Goal: Task Accomplishment & Management: Manage account settings

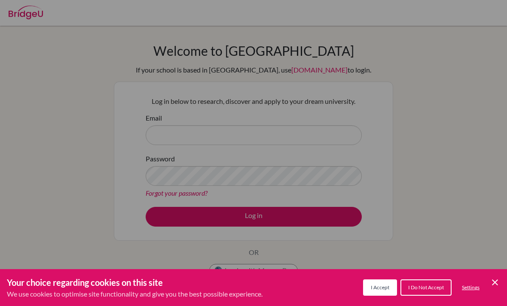
click at [495, 278] on icon "Cookie Control Close Icon" at bounding box center [495, 283] width 10 height 10
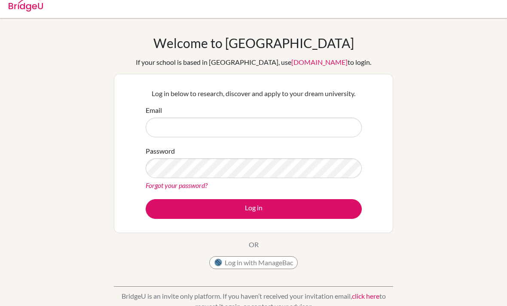
scroll to position [7, 0]
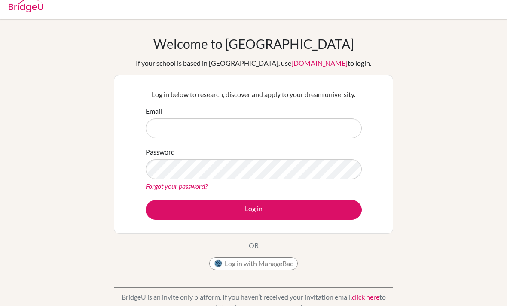
click at [341, 143] on form "Email Password Forgot your password? Log in" at bounding box center [254, 163] width 216 height 114
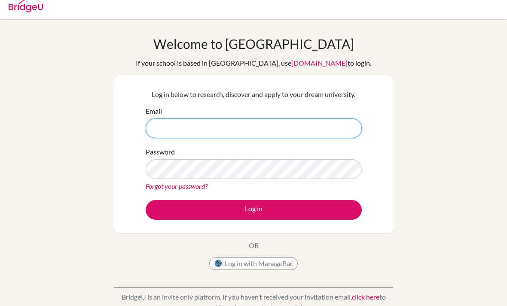
click at [334, 134] on input "Email" at bounding box center [254, 129] width 216 height 20
type input "tar-tar02002@rais.ac.th"
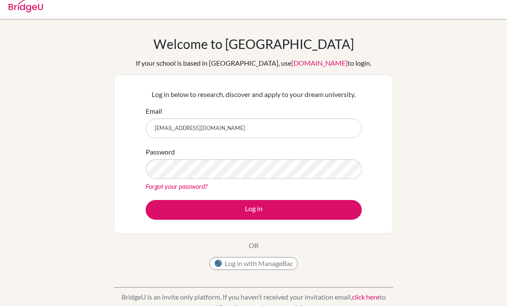
click at [201, 189] on link "Forgot your password?" at bounding box center [177, 186] width 62 height 8
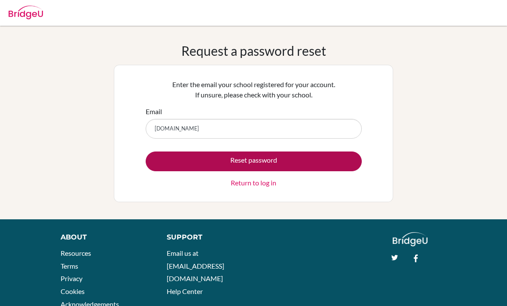
click at [324, 154] on button "Reset password" at bounding box center [254, 162] width 216 height 20
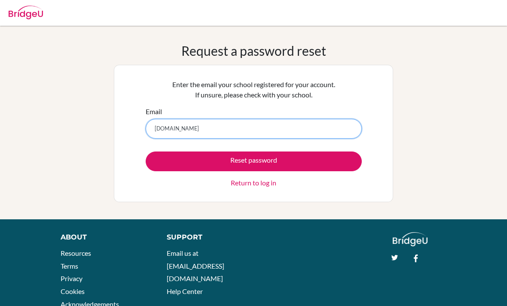
click at [184, 122] on input "[DOMAIN_NAME]" at bounding box center [254, 129] width 216 height 20
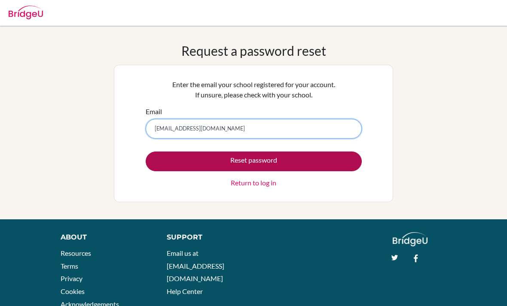
type input "[EMAIL_ADDRESS][DOMAIN_NAME]"
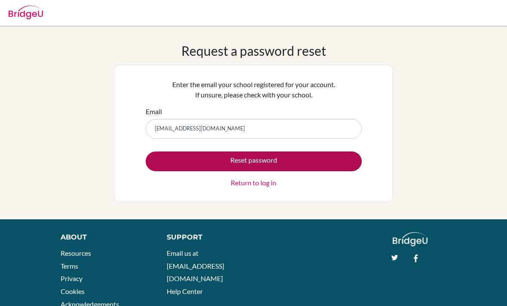
click at [336, 162] on button "Reset password" at bounding box center [254, 162] width 216 height 20
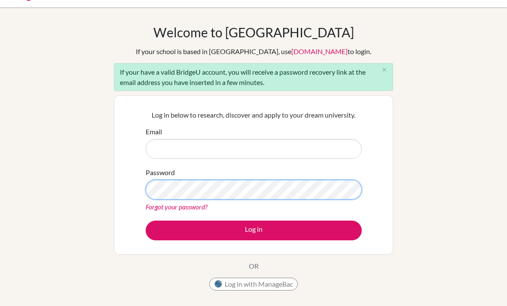
scroll to position [18, 0]
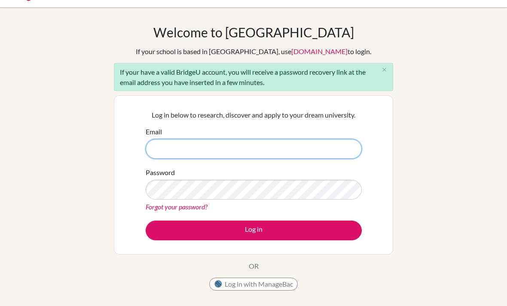
click at [162, 151] on input "Email" at bounding box center [254, 149] width 216 height 20
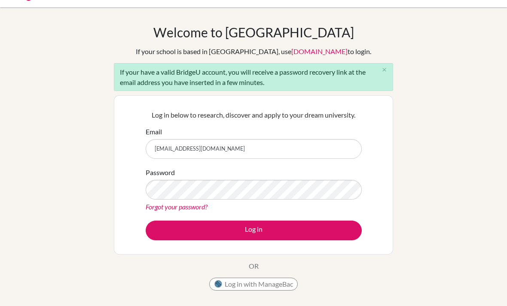
click at [450, 186] on div "Welcome to BridgeU If your school is based in China, use app.bridge-u.com.cn to…" at bounding box center [253, 180] width 507 height 313
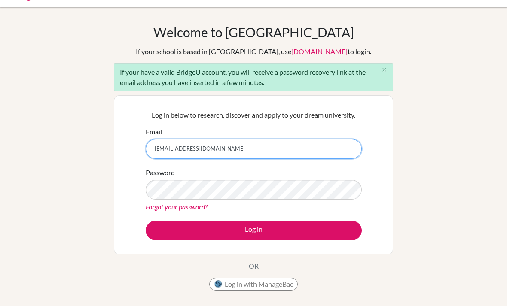
click at [175, 156] on input "thunpisit.asp@gmail.com" at bounding box center [254, 149] width 216 height 20
click at [174, 156] on input "thunpisit.asp@gmail.com" at bounding box center [254, 149] width 216 height 20
click at [155, 145] on input "thunpisit.asp@gmail.com" at bounding box center [254, 149] width 216 height 20
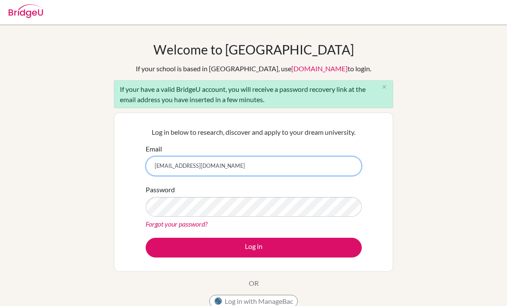
scroll to position [0, 0]
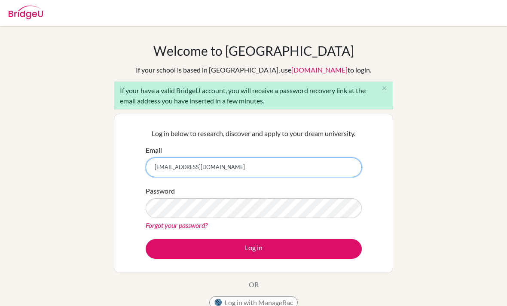
type input "tar-tar02002@rais.ac.th"
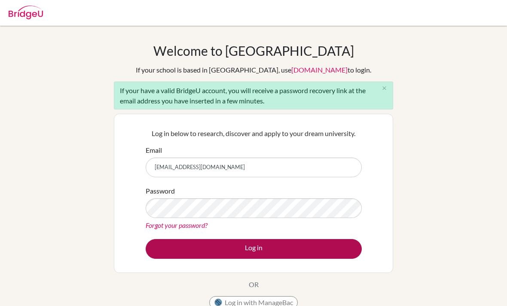
click at [171, 258] on button "Log in" at bounding box center [254, 249] width 216 height 20
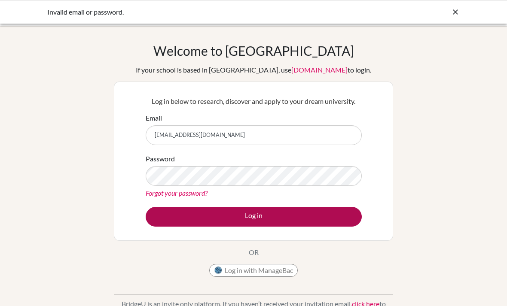
click at [321, 221] on button "Log in" at bounding box center [254, 217] width 216 height 20
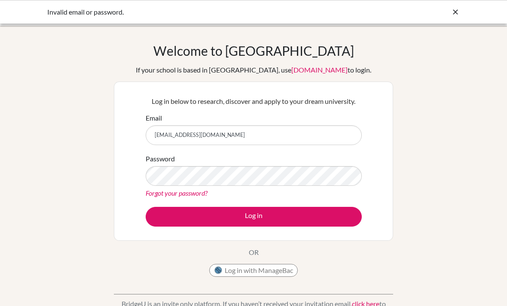
click at [217, 136] on input "tar-tar02002@rais.ac.th" at bounding box center [254, 135] width 216 height 20
click at [216, 136] on input "tar-tar02002@rais.ac.th" at bounding box center [254, 135] width 216 height 20
click at [202, 192] on link "Forgot your password?" at bounding box center [177, 193] width 62 height 8
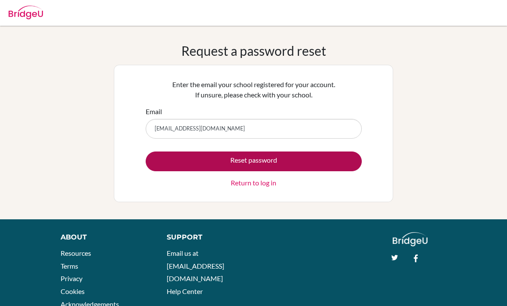
type input "[EMAIL_ADDRESS][DOMAIN_NAME]"
click at [331, 163] on button "Reset password" at bounding box center [254, 162] width 216 height 20
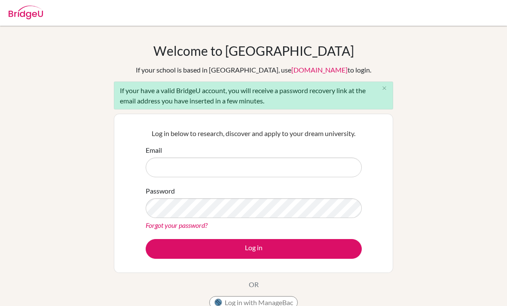
click at [201, 229] on link "Forgot your password?" at bounding box center [177, 225] width 62 height 8
click at [206, 226] on link "Forgot your password?" at bounding box center [177, 225] width 62 height 8
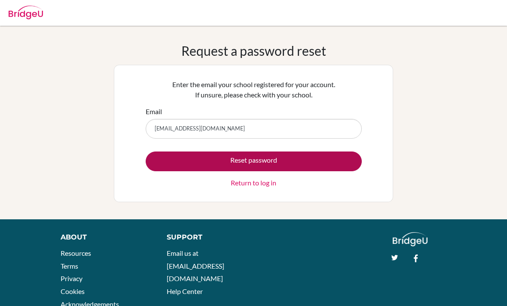
type input "[EMAIL_ADDRESS][DOMAIN_NAME]"
click at [173, 152] on button "Reset password" at bounding box center [254, 162] width 216 height 20
click at [175, 158] on button "Reset password" at bounding box center [254, 162] width 216 height 20
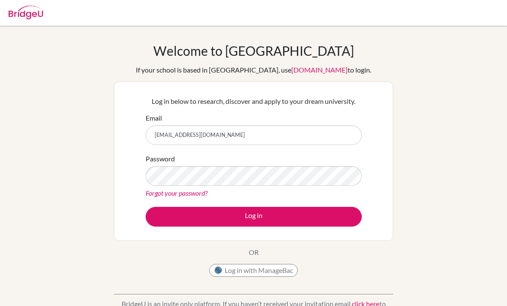
type input "tar-tar02002@rais.ac.th"
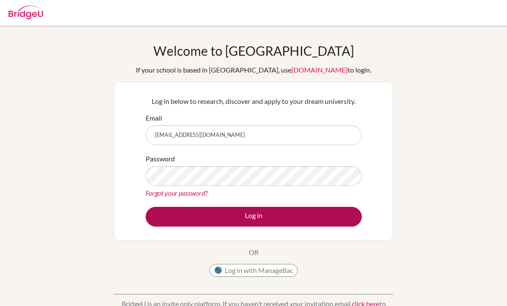
click at [175, 218] on button "Log in" at bounding box center [254, 217] width 216 height 20
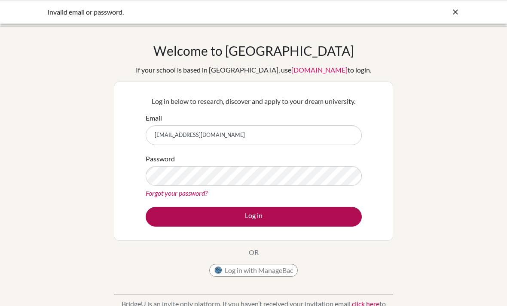
click at [178, 225] on button "Log in" at bounding box center [254, 217] width 216 height 20
click at [182, 219] on button "Log in" at bounding box center [254, 217] width 216 height 20
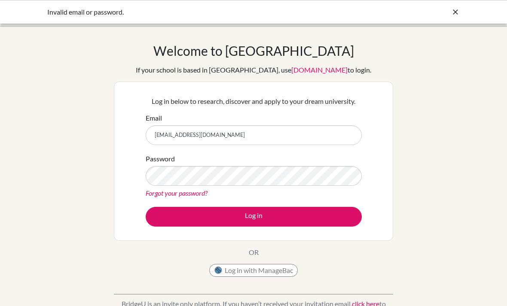
click at [452, 15] on icon at bounding box center [455, 12] width 9 height 9
click at [457, 13] on div at bounding box center [253, 13] width 498 height 26
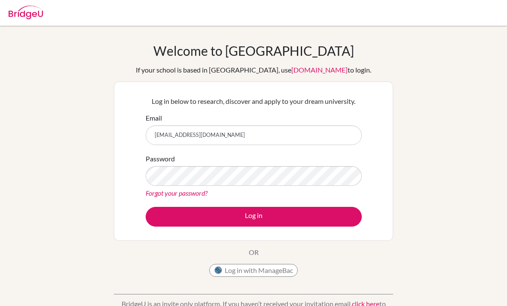
click at [42, 12] on img at bounding box center [26, 13] width 34 height 14
click at [33, 10] on img at bounding box center [26, 13] width 34 height 14
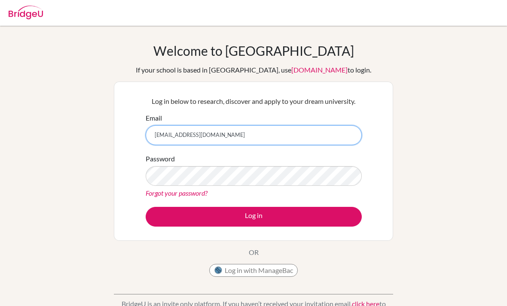
type input "[EMAIL_ADDRESS][DOMAIN_NAME]"
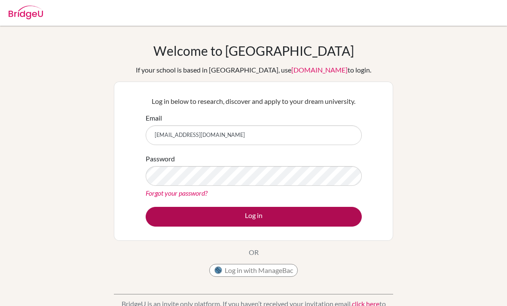
click at [186, 219] on button "Log in" at bounding box center [254, 217] width 216 height 20
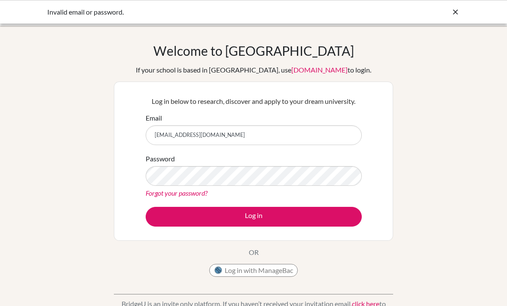
click at [456, 9] on icon at bounding box center [455, 12] width 9 height 9
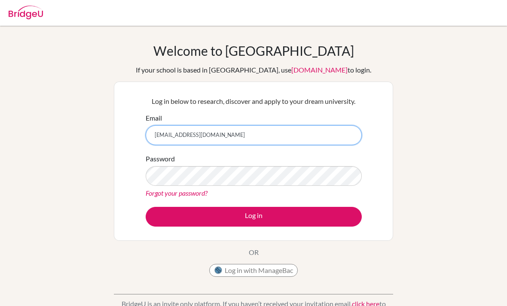
click at [183, 142] on input "[EMAIL_ADDRESS][DOMAIN_NAME]" at bounding box center [254, 135] width 216 height 20
click at [183, 141] on input "[EMAIL_ADDRESS][DOMAIN_NAME]" at bounding box center [254, 135] width 216 height 20
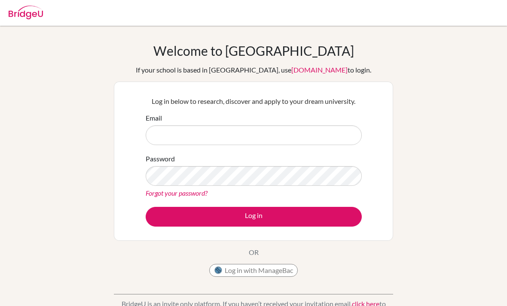
click at [169, 123] on div "Email" at bounding box center [254, 129] width 216 height 32
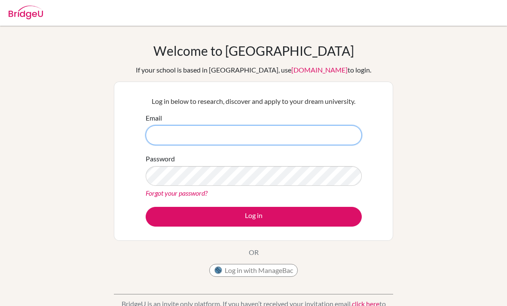
click at [326, 131] on input "Email" at bounding box center [254, 135] width 216 height 20
type input "[EMAIL_ADDRESS][DOMAIN_NAME]"
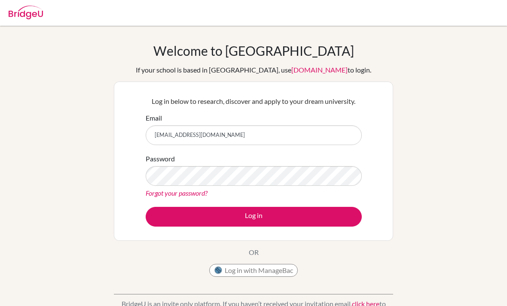
click at [168, 197] on link "Forgot your password?" at bounding box center [177, 193] width 62 height 8
click at [187, 194] on link "Forgot your password?" at bounding box center [177, 193] width 62 height 8
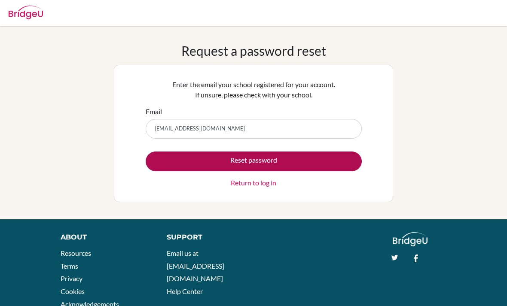
type input "[EMAIL_ADDRESS][DOMAIN_NAME]"
click at [172, 161] on button "Reset password" at bounding box center [254, 162] width 216 height 20
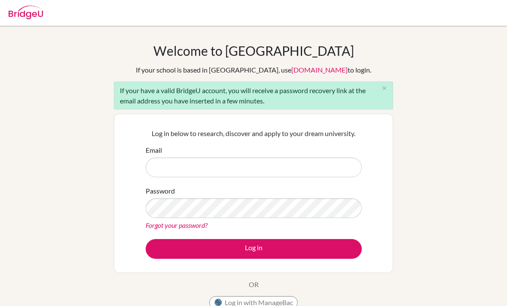
click at [188, 229] on link "Forgot your password?" at bounding box center [177, 225] width 62 height 8
click at [189, 225] on link "Forgot your password?" at bounding box center [177, 225] width 62 height 8
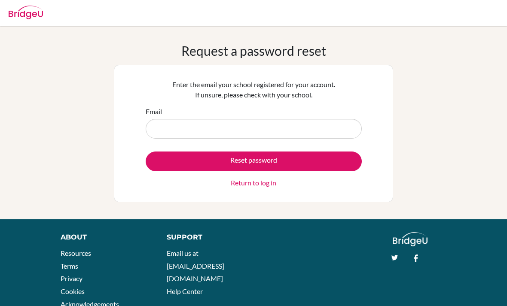
click at [286, 123] on input "Email" at bounding box center [254, 129] width 216 height 20
type input "dsfbxyfkh,gkuytrjfx"
click at [262, 183] on link "Return to log in" at bounding box center [254, 183] width 46 height 10
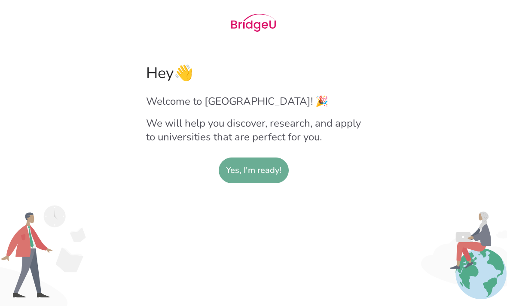
click at [257, 174] on slot "Yes, I'm ready!" at bounding box center [253, 170] width 55 height 25
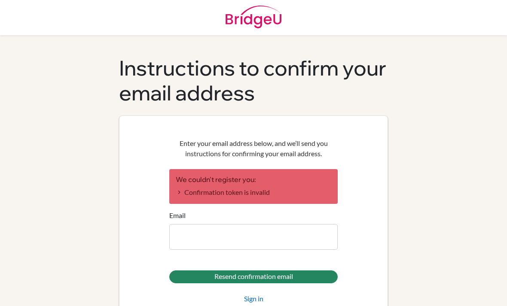
scroll to position [1, 0]
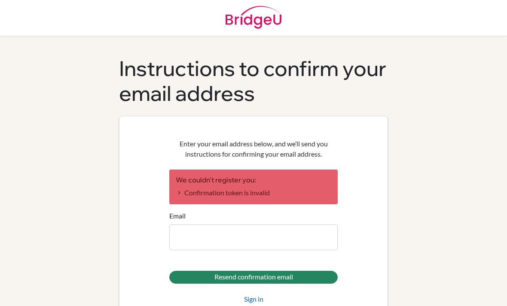
click at [184, 220] on label "Email" at bounding box center [177, 216] width 16 height 10
click at [184, 225] on input "Email" at bounding box center [253, 238] width 168 height 26
click at [196, 233] on input "Email" at bounding box center [253, 238] width 168 height 26
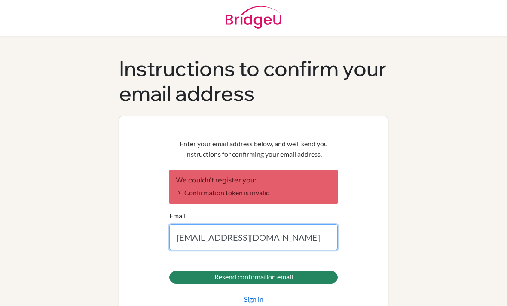
scroll to position [27, 0]
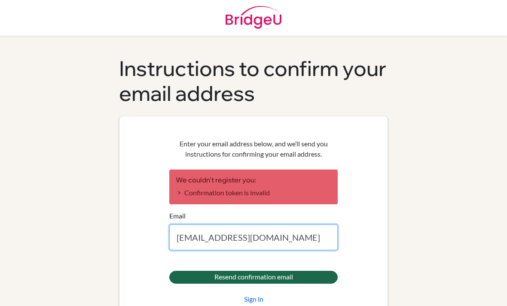
type input "[EMAIL_ADDRESS][DOMAIN_NAME]"
click at [185, 271] on input "Resend confirmation email" at bounding box center [253, 277] width 168 height 13
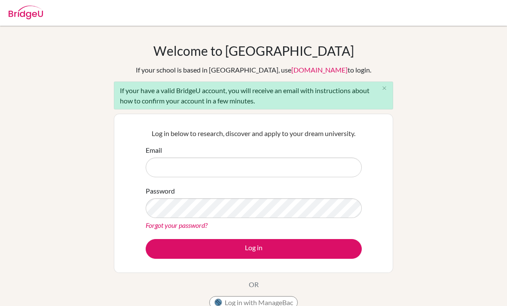
click at [167, 225] on link "Forgot your password?" at bounding box center [177, 225] width 62 height 8
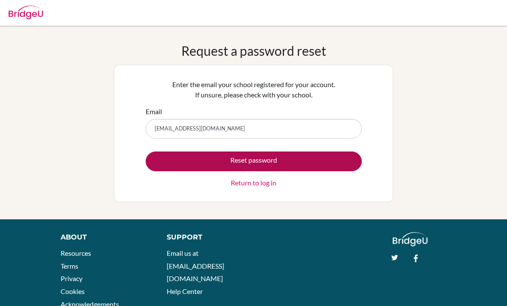
type input "thunpisit.asp@gmail.com"
click at [170, 165] on button "Reset password" at bounding box center [254, 162] width 216 height 20
